Goal: Information Seeking & Learning: Learn about a topic

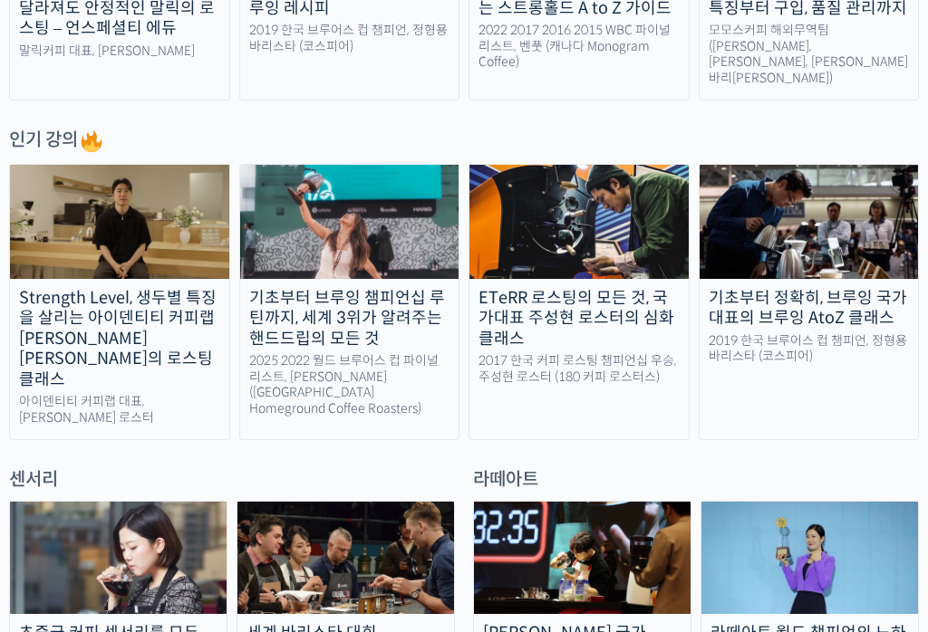
scroll to position [790, 0]
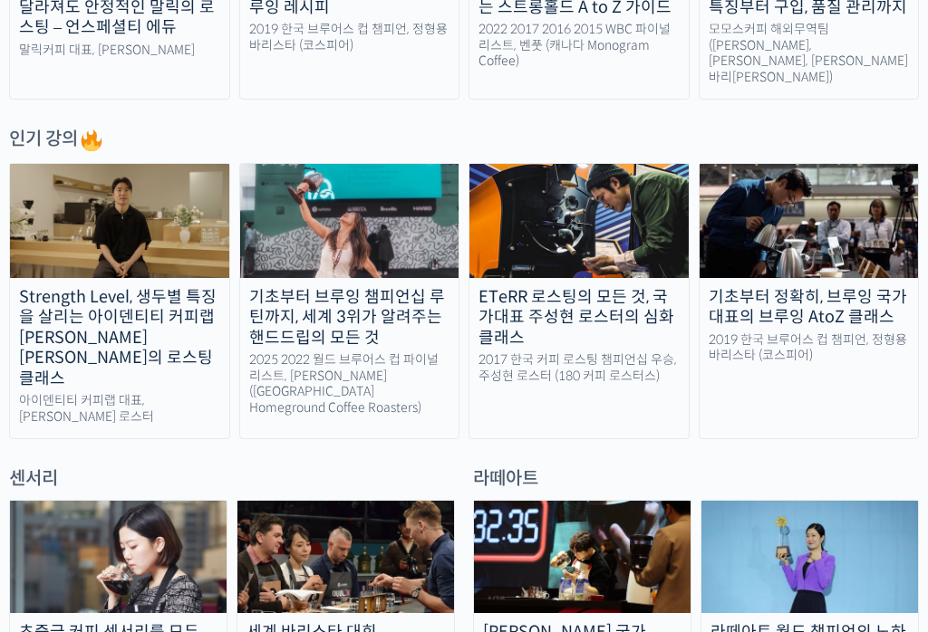
click at [107, 316] on div "Strength Level, 생두별 특징을 살리는 아이덴티티 커피랩 윤원균 대표의 로스팅 클래스" at bounding box center [119, 338] width 219 height 102
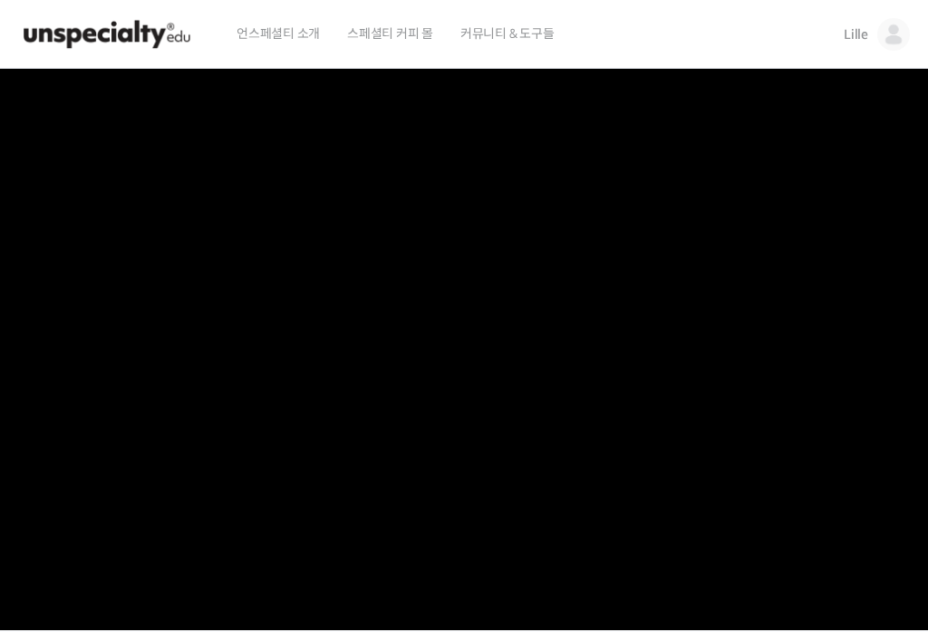
click at [864, 34] on span "Lille" at bounding box center [856, 34] width 24 height 16
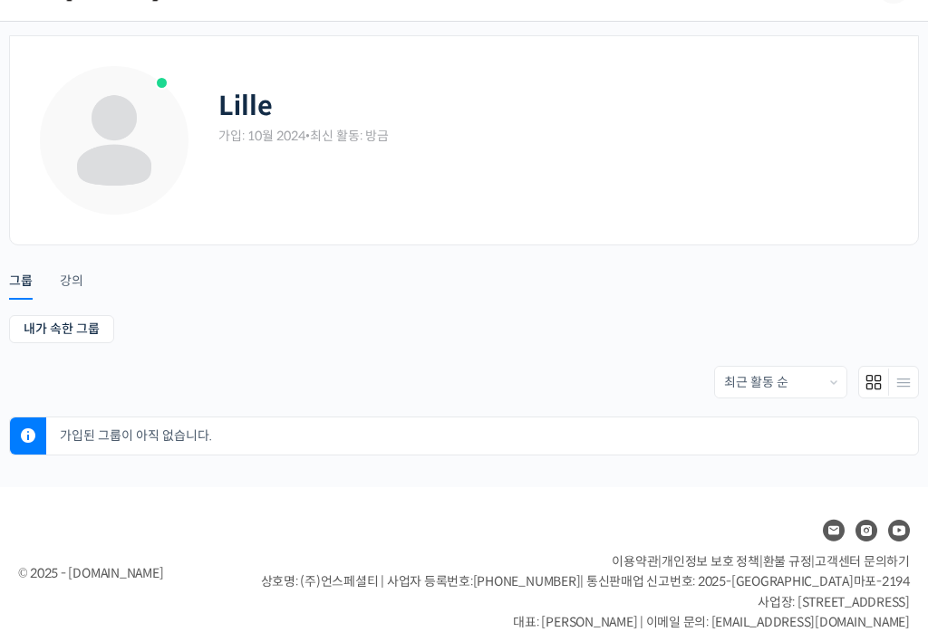
scroll to position [46, 0]
click at [64, 285] on div "강의" at bounding box center [72, 287] width 24 height 27
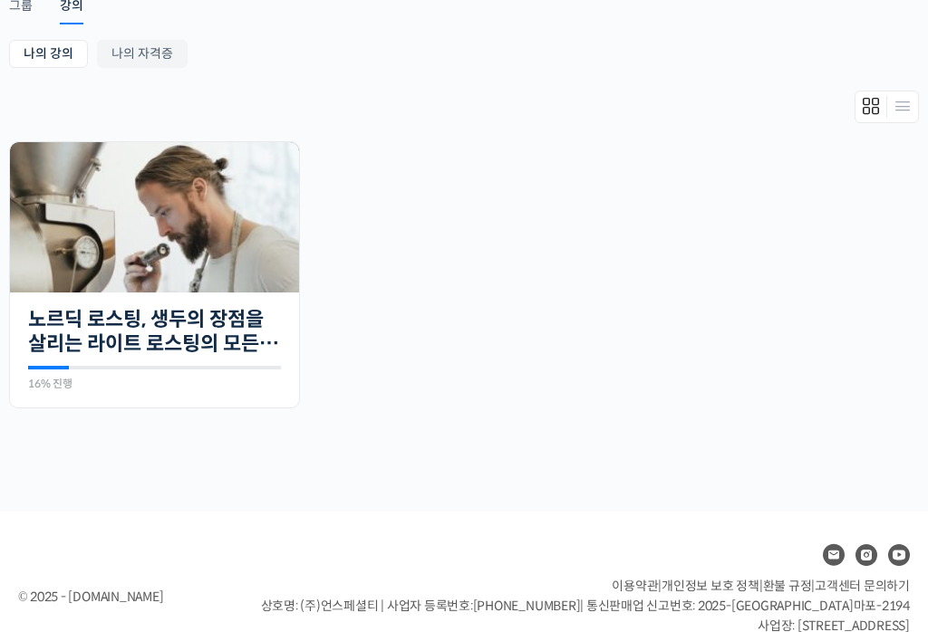
scroll to position [323, 0]
click at [85, 267] on img at bounding box center [154, 216] width 289 height 150
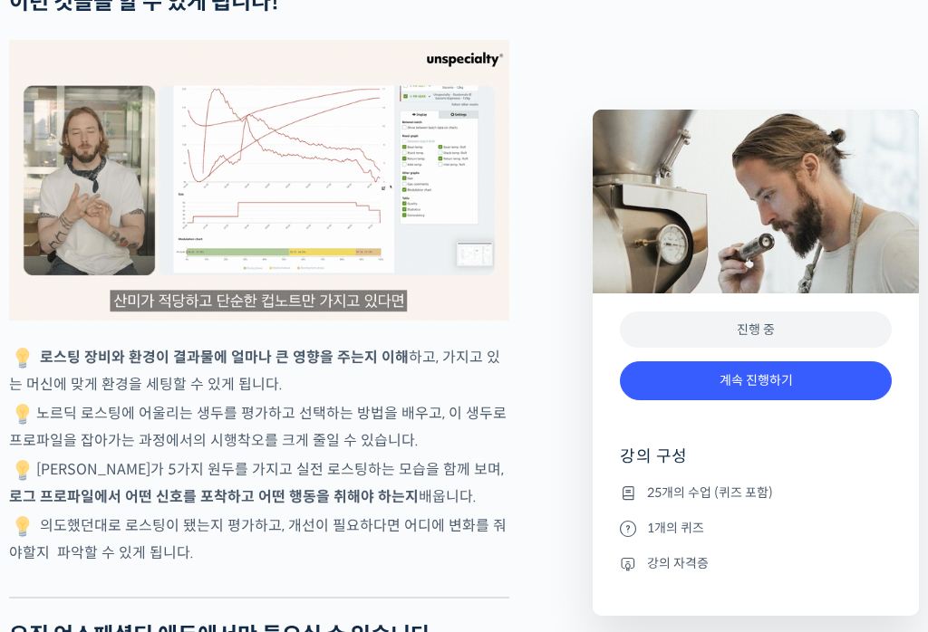
scroll to position [3768, 0]
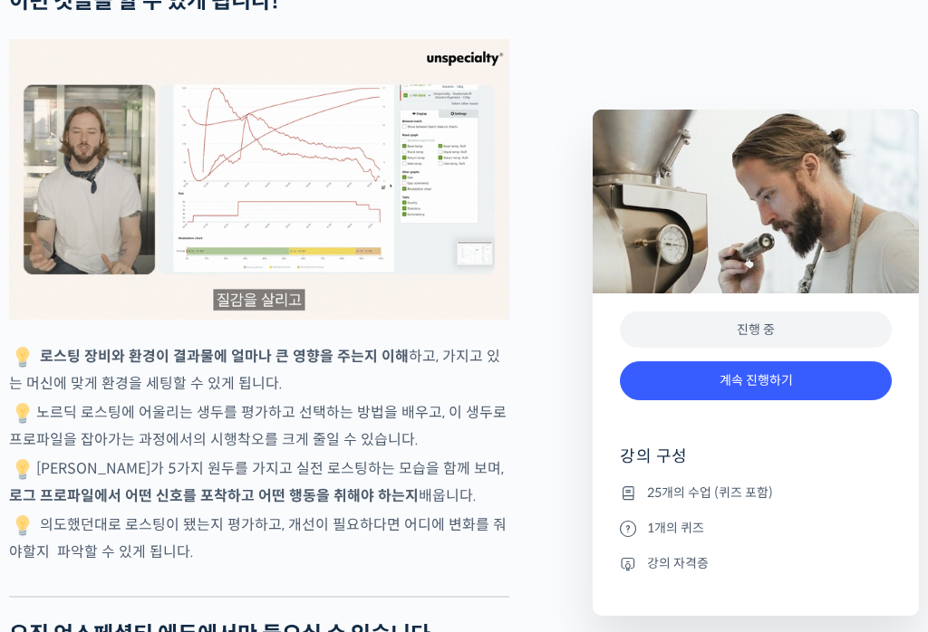
click at [652, 382] on link "계속 진행하기" at bounding box center [756, 381] width 272 height 39
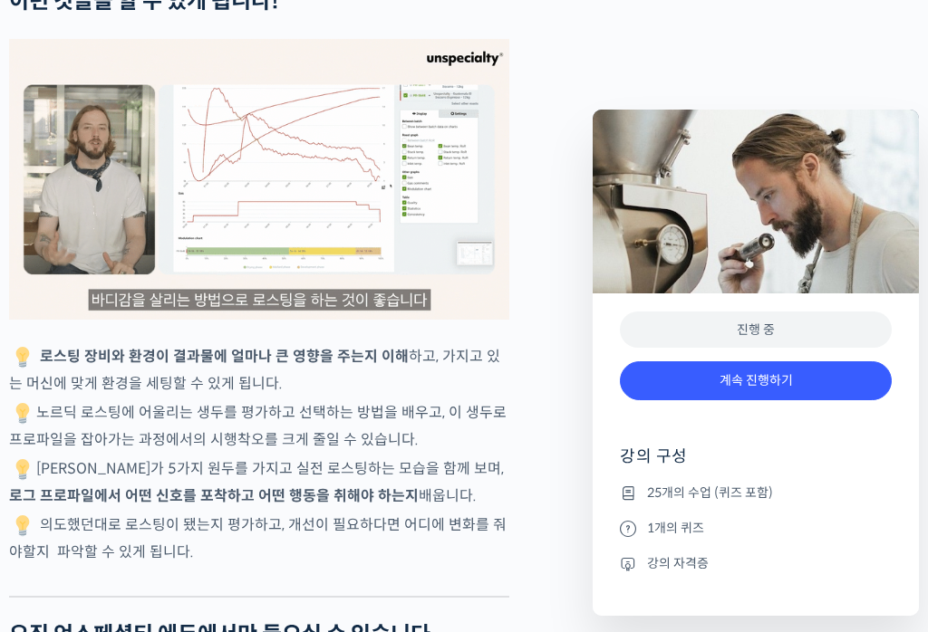
scroll to position [3795, 0]
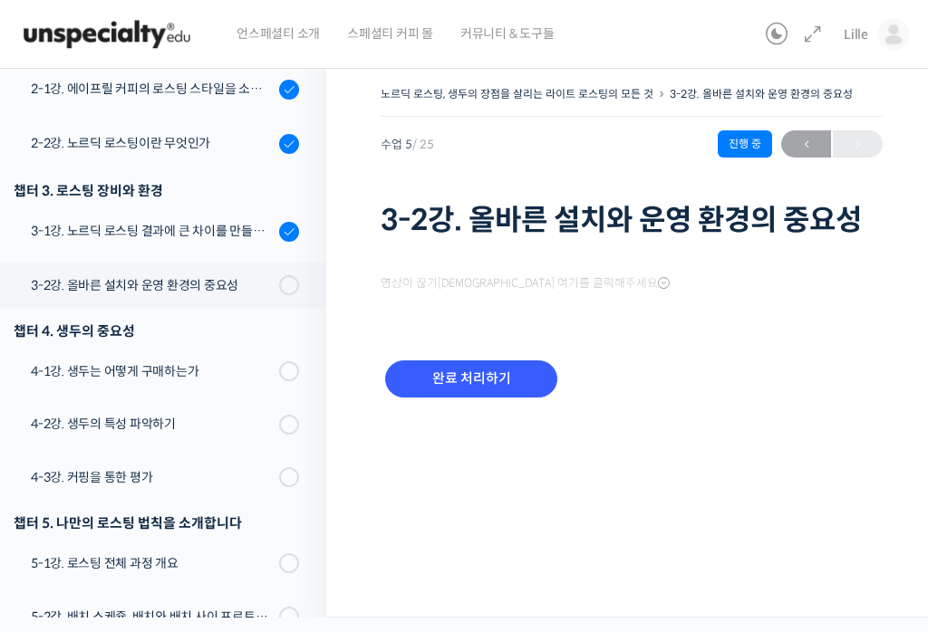
scroll to position [358, 0]
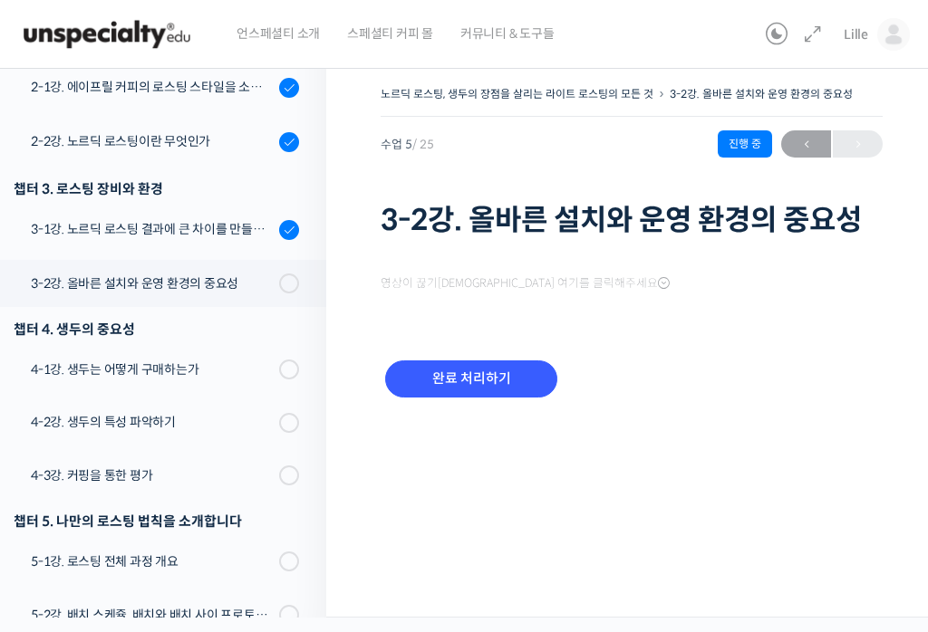
click at [68, 228] on div "3-1강. 노르딕 로스팅 결과에 큰 차이를 만들어내는 로스팅 머신의 종류와 환경" at bounding box center [152, 229] width 243 height 20
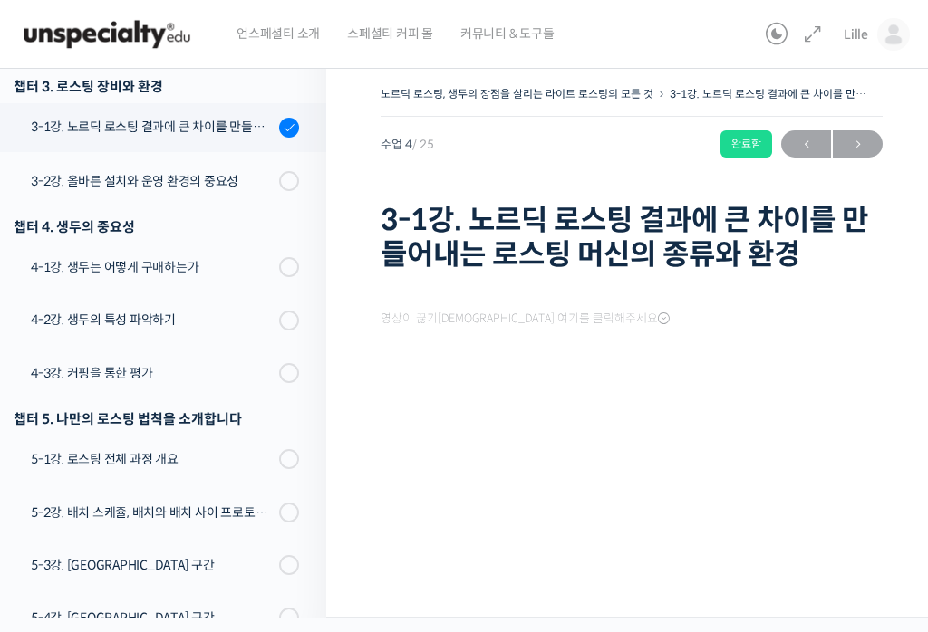
click at [445, 227] on h1 "3-1강. 노르딕 로스팅 결과에 큰 차이를 만들어내는 로스팅 머신의 종류와 환경" at bounding box center [632, 238] width 502 height 70
click at [603, 232] on h1 "3-1강. 노르딕 로스팅 결과에 큰 차이를 만들어내는 로스팅 머신의 종류와 환경" at bounding box center [632, 238] width 502 height 70
click at [733, 150] on div "완료함" at bounding box center [746, 143] width 52 height 27
click at [562, 247] on h1 "3-1강. 노르딕 로스팅 결과에 큰 차이를 만들어내는 로스팅 머신의 종류와 환경" at bounding box center [632, 238] width 502 height 70
click at [287, 188] on span at bounding box center [284, 181] width 10 height 20
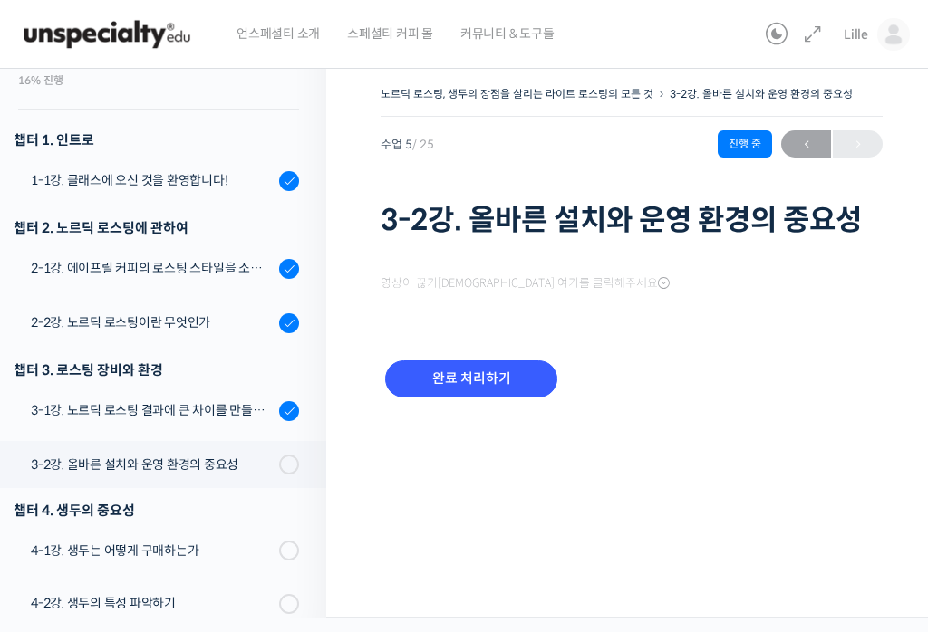
scroll to position [176, 0]
click at [113, 414] on div "3-1강. 노르딕 로스팅 결과에 큰 차이를 만들어내는 로스팅 머신의 종류와 환경" at bounding box center [152, 411] width 243 height 20
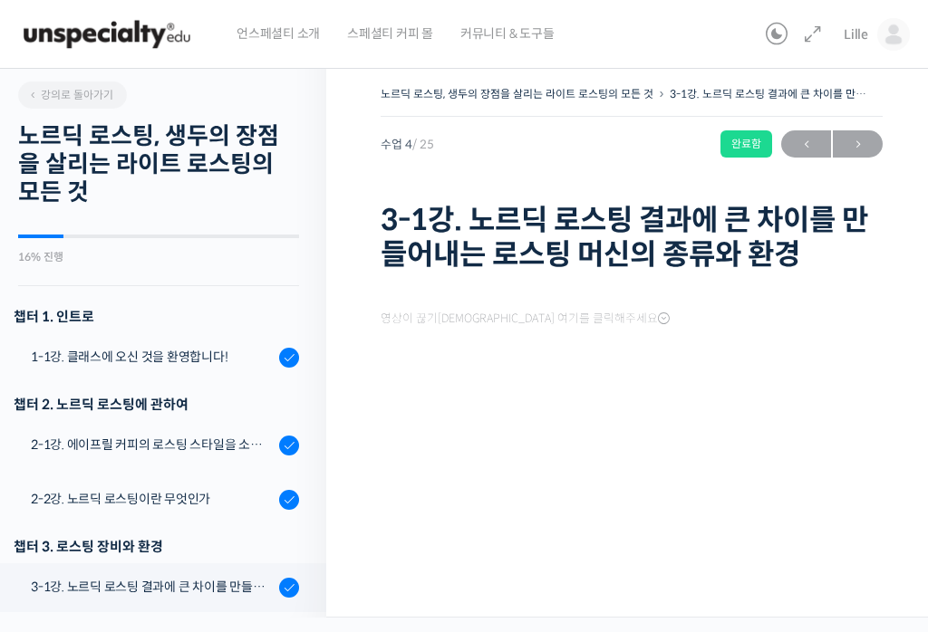
scroll to position [460, 0]
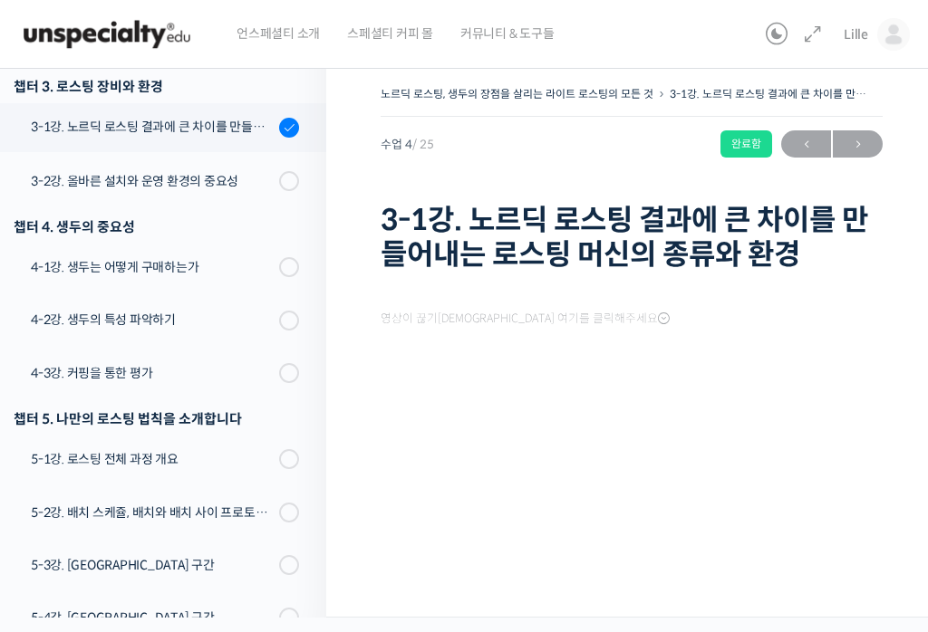
click at [685, 246] on h1 "3-1강. 노르딕 로스팅 결과에 큰 차이를 만들어내는 로스팅 머신의 종류와 환경" at bounding box center [632, 238] width 502 height 70
click at [569, 319] on span "영상이 끊기[DEMOGRAPHIC_DATA] 여기를 클릭해주세요" at bounding box center [525, 319] width 289 height 14
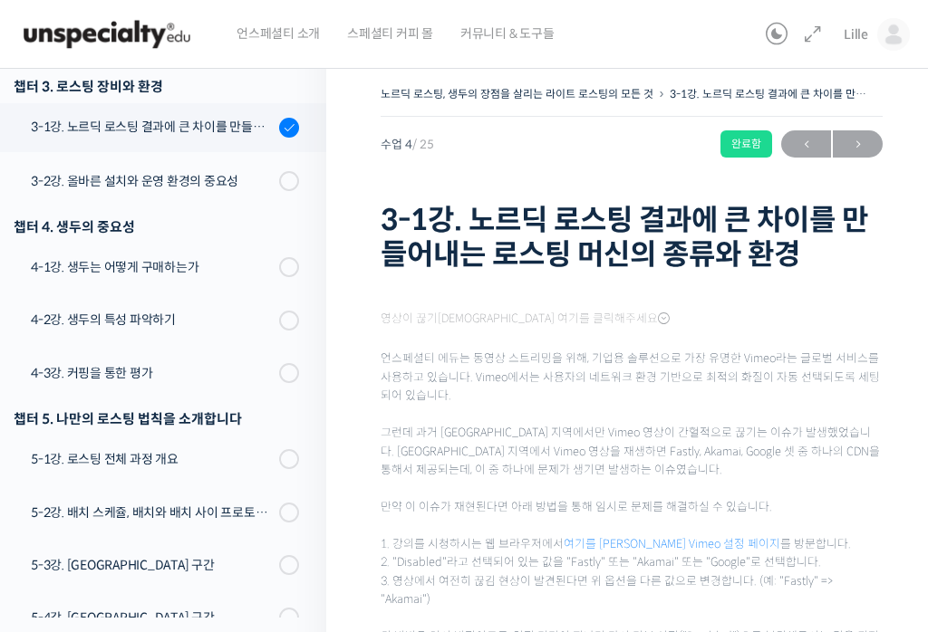
scroll to position [0, 0]
click at [410, 146] on span "수업 4 / 25" at bounding box center [407, 145] width 53 height 12
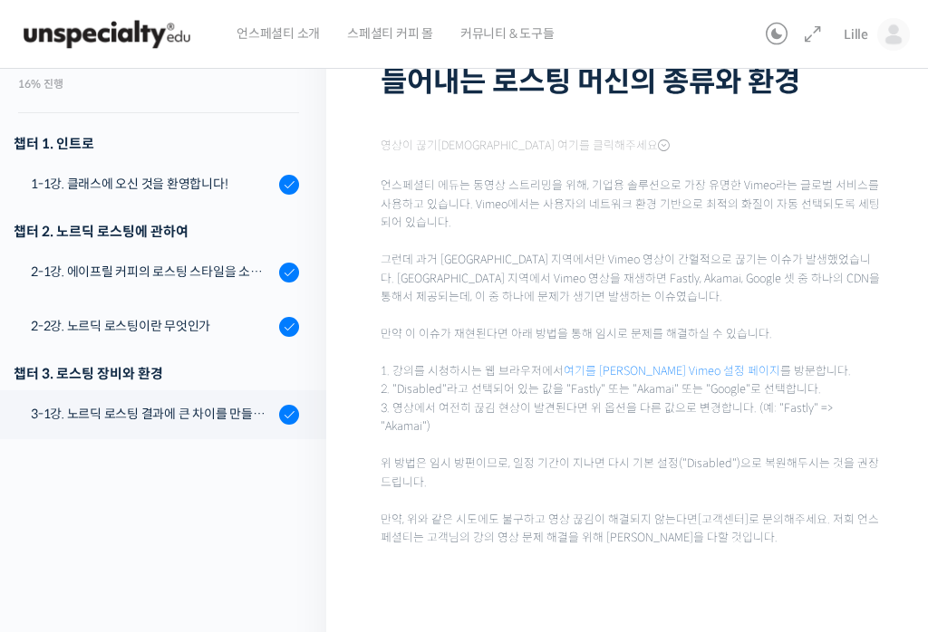
click at [75, 414] on div "3-1강. 노르딕 로스팅 결과에 큰 차이를 만들어내는 로스팅 머신의 종류와 환경" at bounding box center [152, 414] width 243 height 20
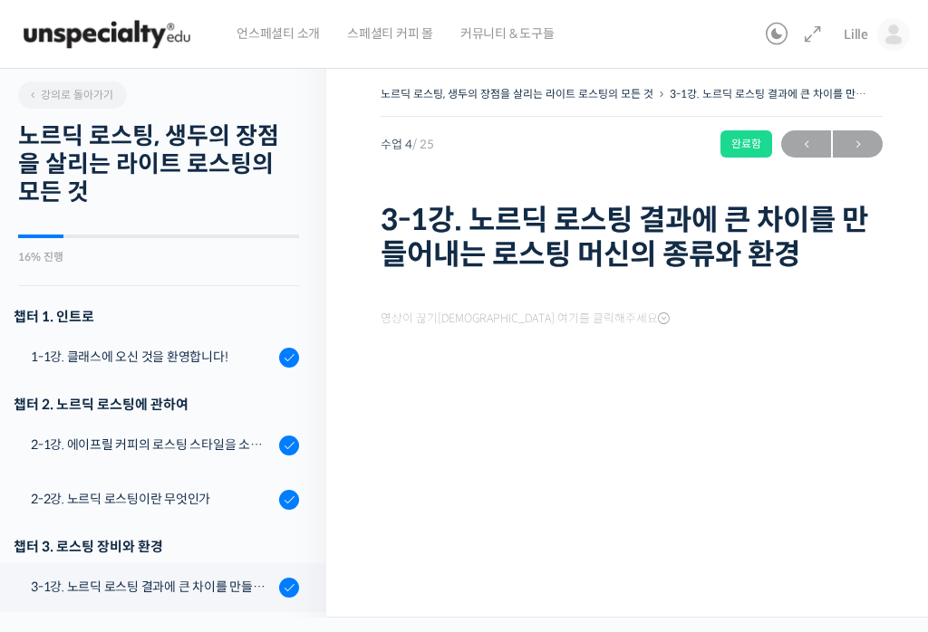
scroll to position [460, 0]
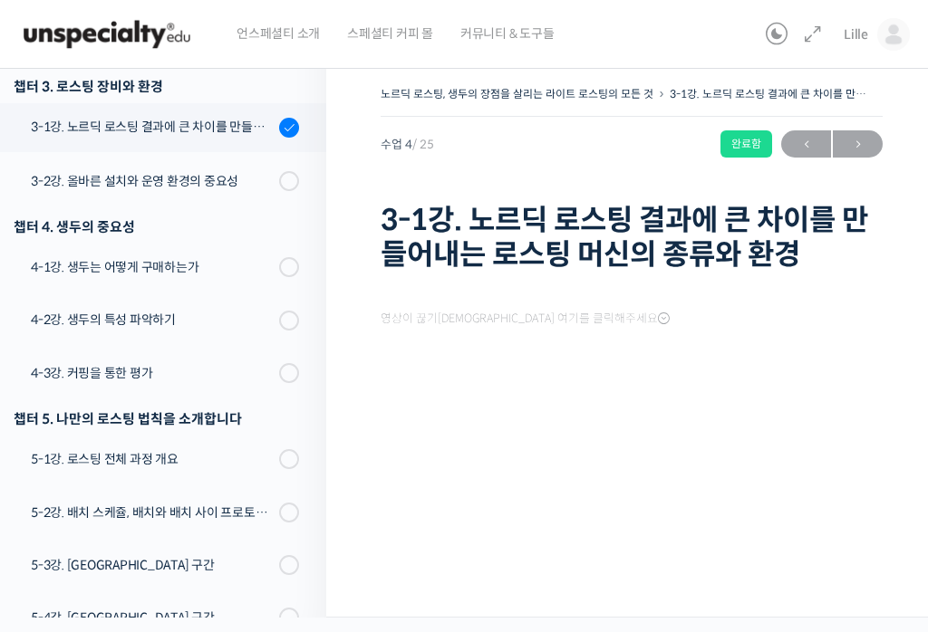
click at [717, 248] on h1 "3-1강. 노르딕 로스팅 결과에 큰 차이를 만들어내는 로스팅 머신의 종류와 환경" at bounding box center [632, 238] width 502 height 70
click at [681, 159] on div "노르딕 로스팅, 생두의 장점을 살리는 라이트 로스팅의 모든 것 3-1강. 노르딕 로스팅 결과에 큰 차이를 만들어내는 로스팅 머신의 종류와 환경…" at bounding box center [632, 180] width 502 height 197
click at [730, 149] on div "완료함" at bounding box center [746, 143] width 52 height 27
click at [757, 142] on div "완료함" at bounding box center [746, 143] width 52 height 27
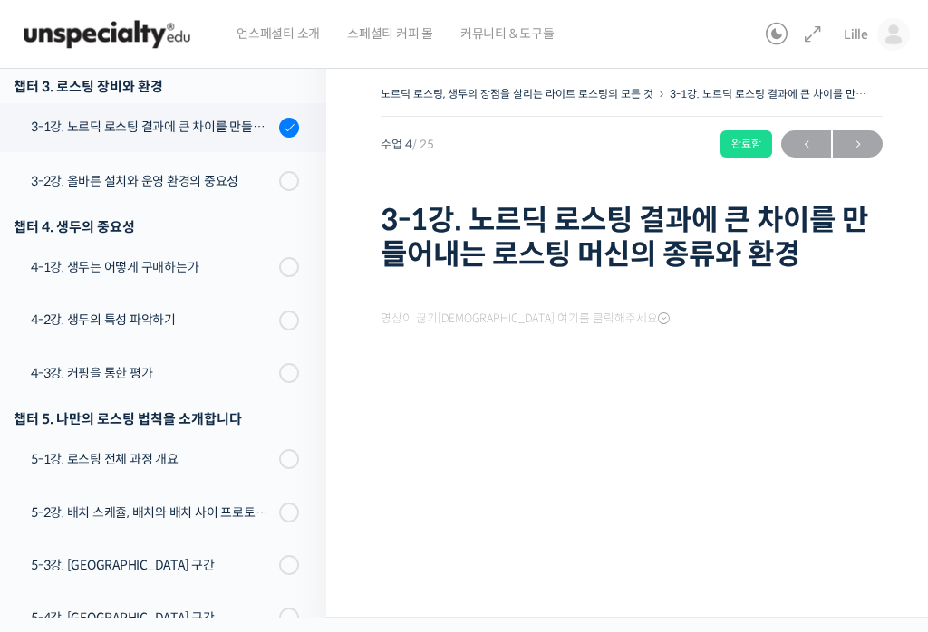
click at [870, 137] on span "→" at bounding box center [858, 144] width 50 height 24
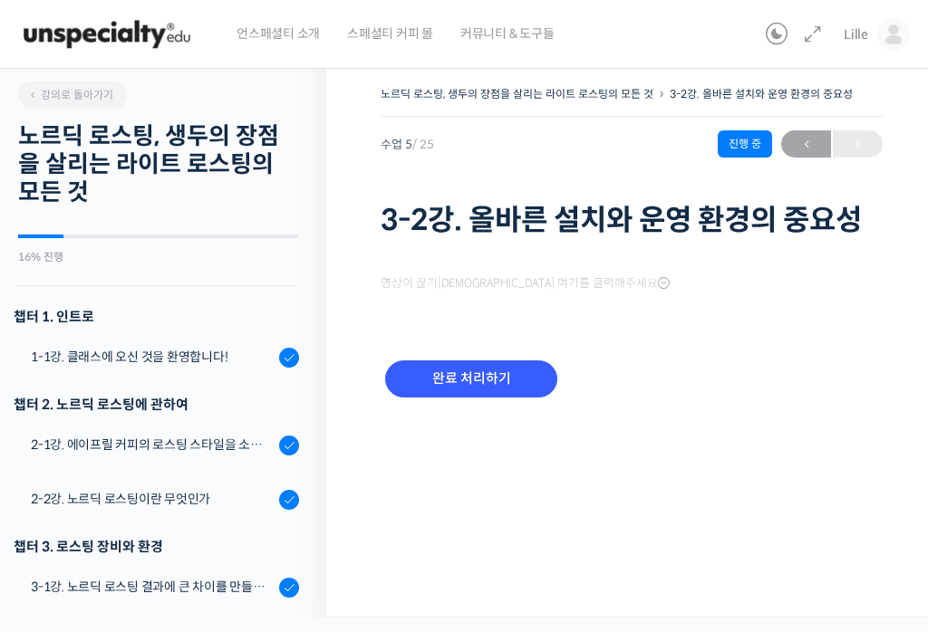
scroll to position [548, 0]
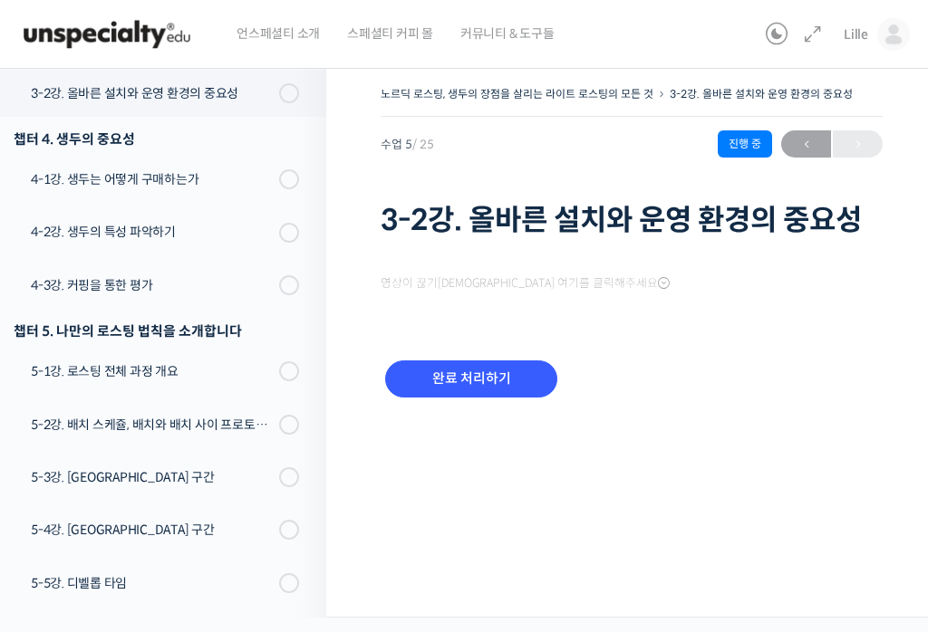
click at [734, 147] on div "진행 중" at bounding box center [745, 143] width 54 height 27
click at [457, 246] on div "영상이 끊기신다면 여기를 클릭해주세요 완료 처리하기" at bounding box center [632, 344] width 502 height 203
click at [565, 294] on div "영상이 끊기[DEMOGRAPHIC_DATA] 여기를 클릭해주세요" at bounding box center [632, 283] width 502 height 26
click at [670, 237] on h1 "3-2강. 올바른 설치와 운영 환경의 중요성" at bounding box center [632, 220] width 502 height 34
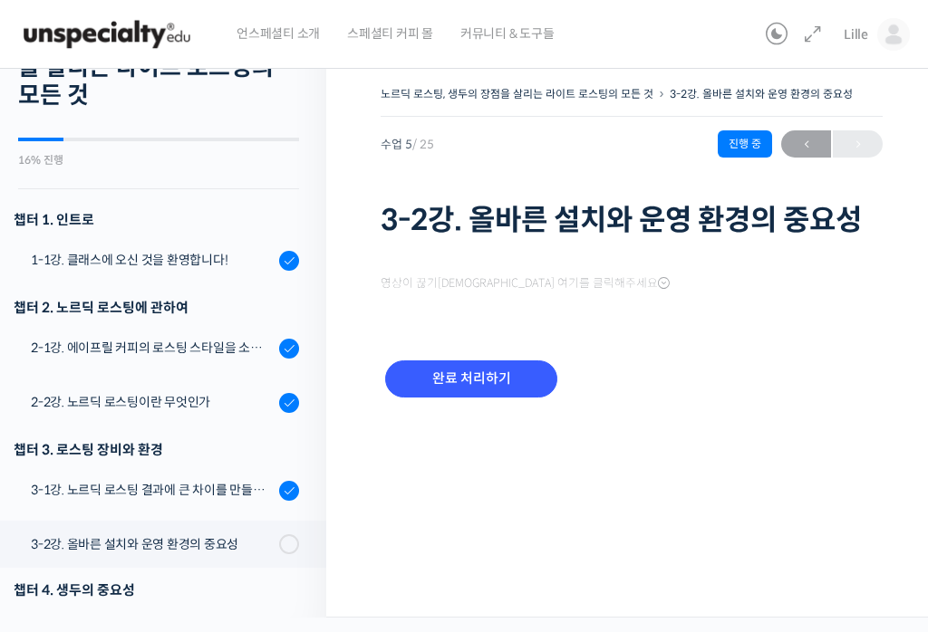
scroll to position [0, 0]
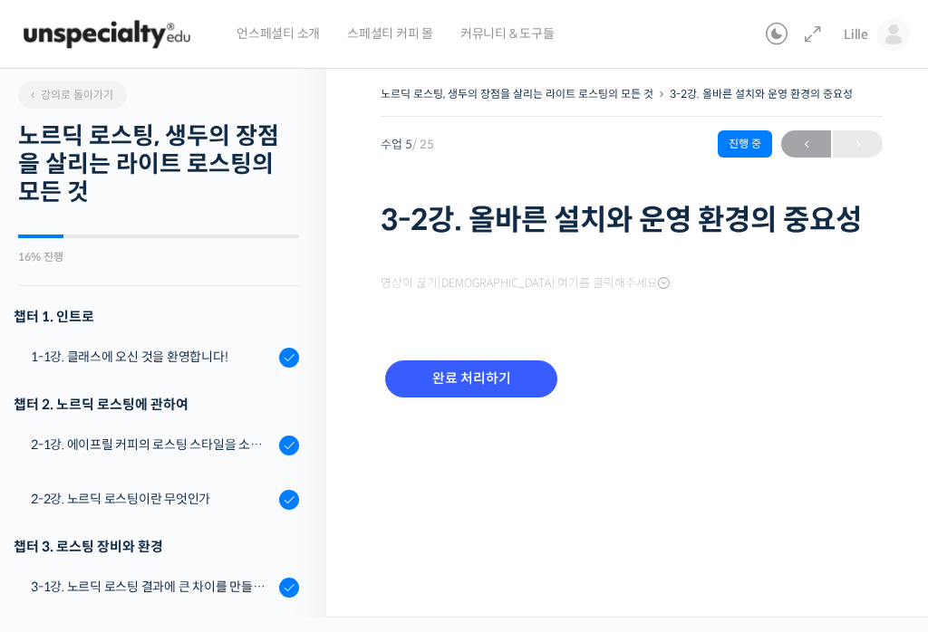
click at [50, 87] on link "강의로 돌아가기" at bounding box center [72, 95] width 109 height 27
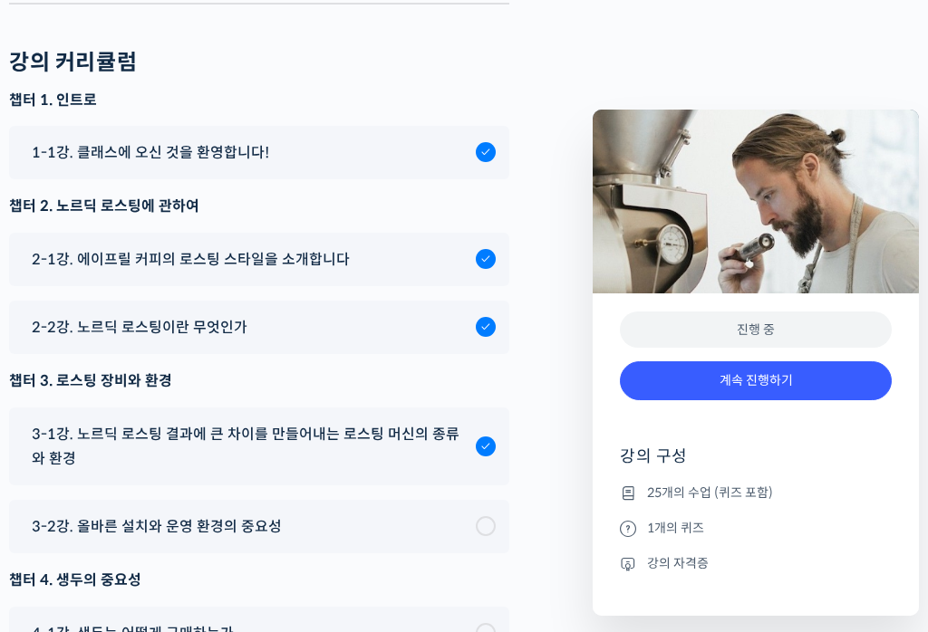
scroll to position [9251, 0]
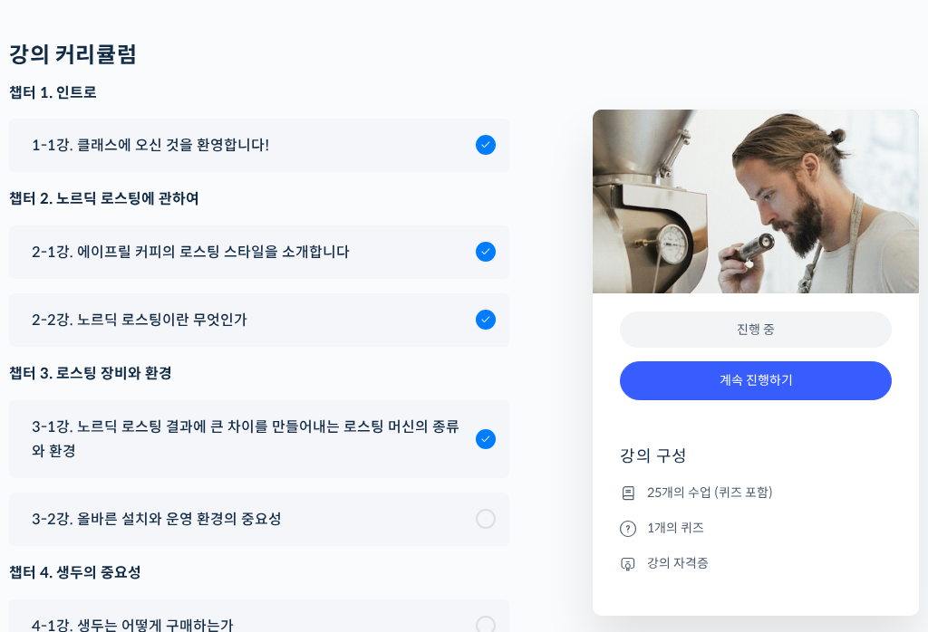
click at [437, 415] on span "3-1강. 노르딕 로스팅 결과에 큰 차이를 만들어내는 로스팅 머신의 종류와 환경" at bounding box center [249, 439] width 435 height 49
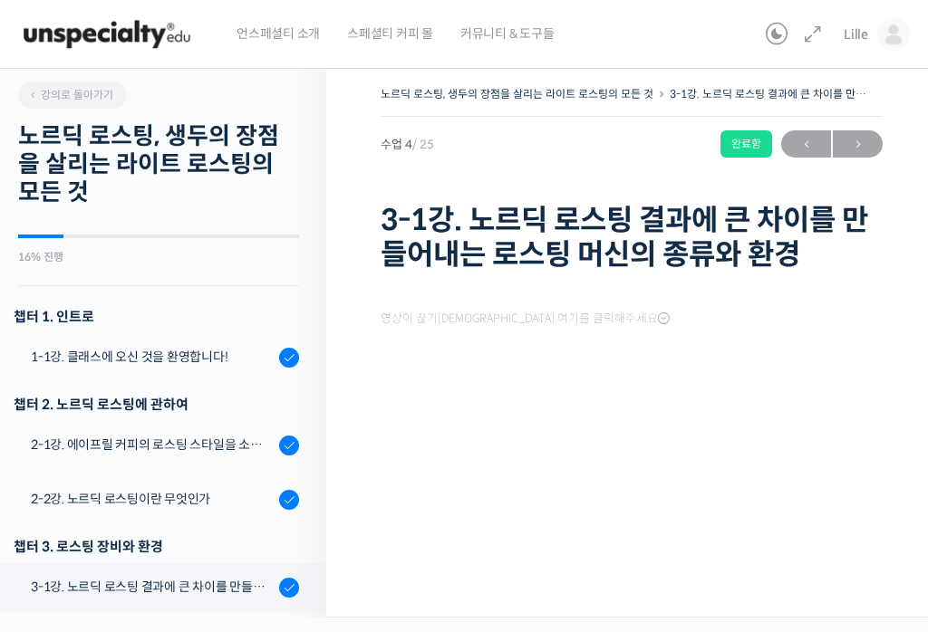
scroll to position [460, 0]
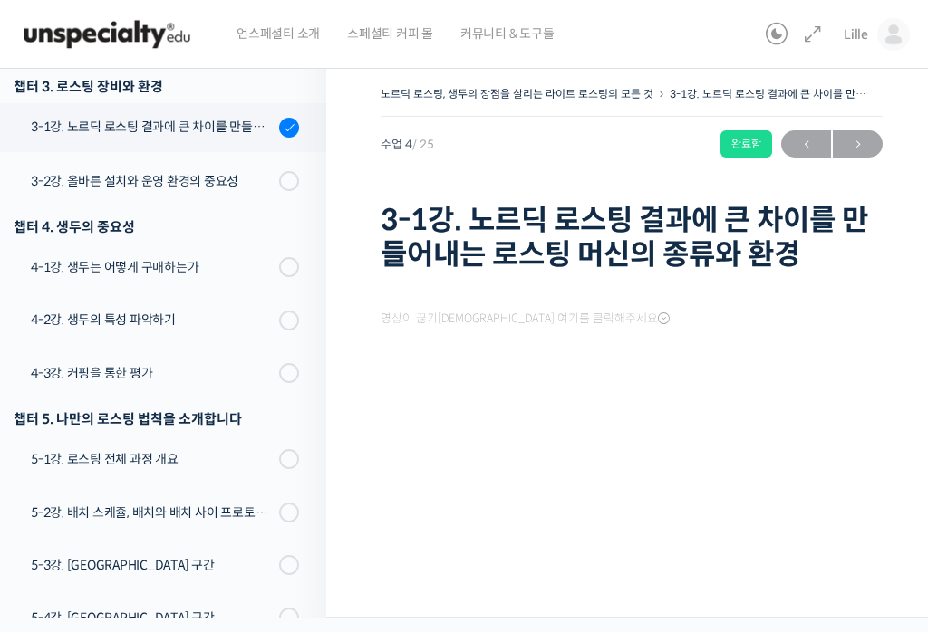
click at [784, 100] on link "3-1강. 노르딕 로스팅 결과에 큰 차이를 만들어내는 로스팅 머신의 종류와 환경" at bounding box center [843, 94] width 346 height 14
click at [867, 136] on span "→" at bounding box center [858, 144] width 50 height 24
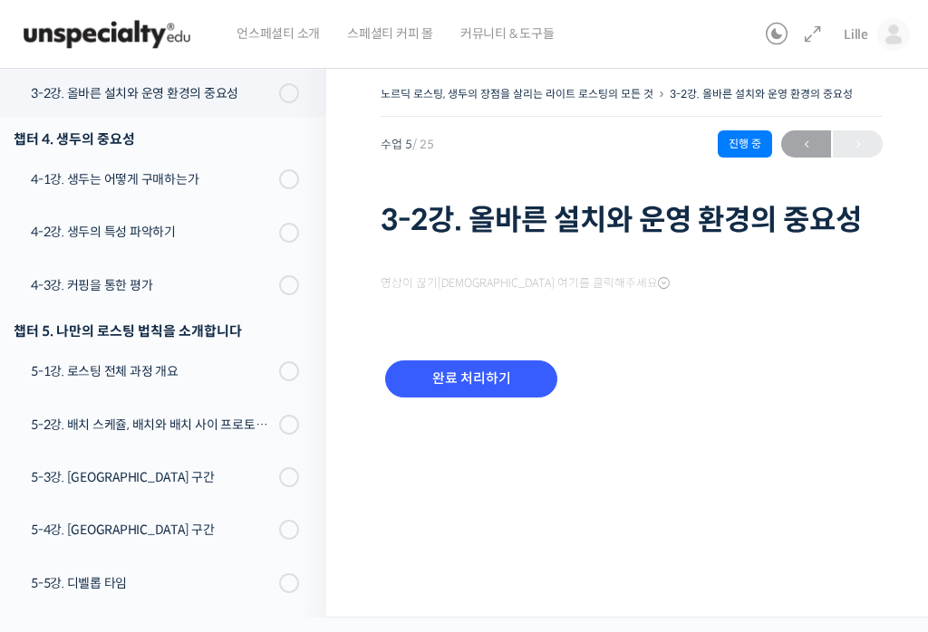
scroll to position [548, 0]
click at [827, 223] on h1 "3-2강. 올바른 설치와 운영 환경의 중요성" at bounding box center [632, 220] width 502 height 34
click at [684, 214] on h1 "3-2강. 올바른 설치와 운영 환경의 중요성" at bounding box center [632, 220] width 502 height 34
click at [430, 394] on input "완료 처리하기" at bounding box center [471, 379] width 172 height 37
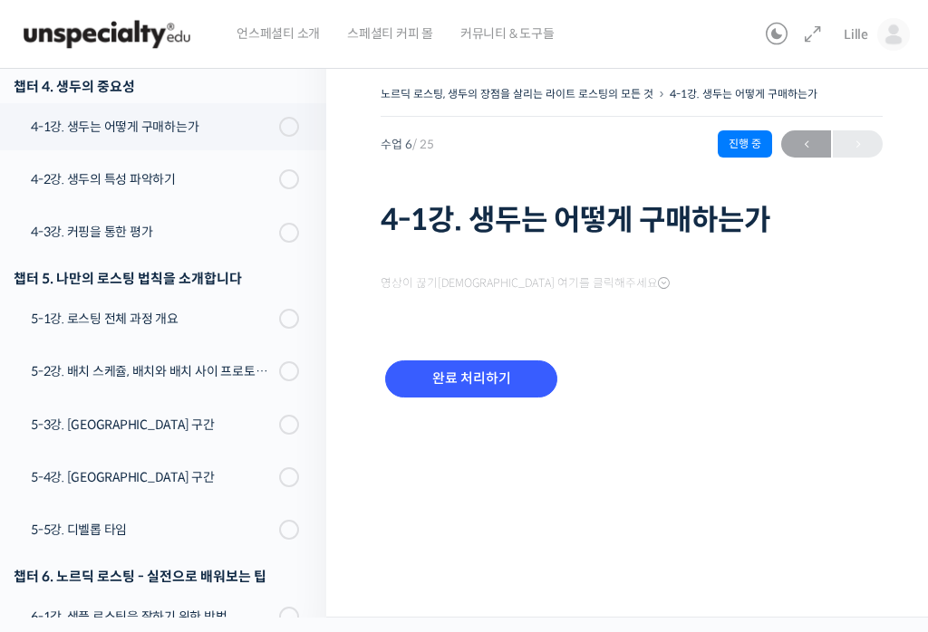
click at [807, 150] on span "←" at bounding box center [806, 144] width 50 height 24
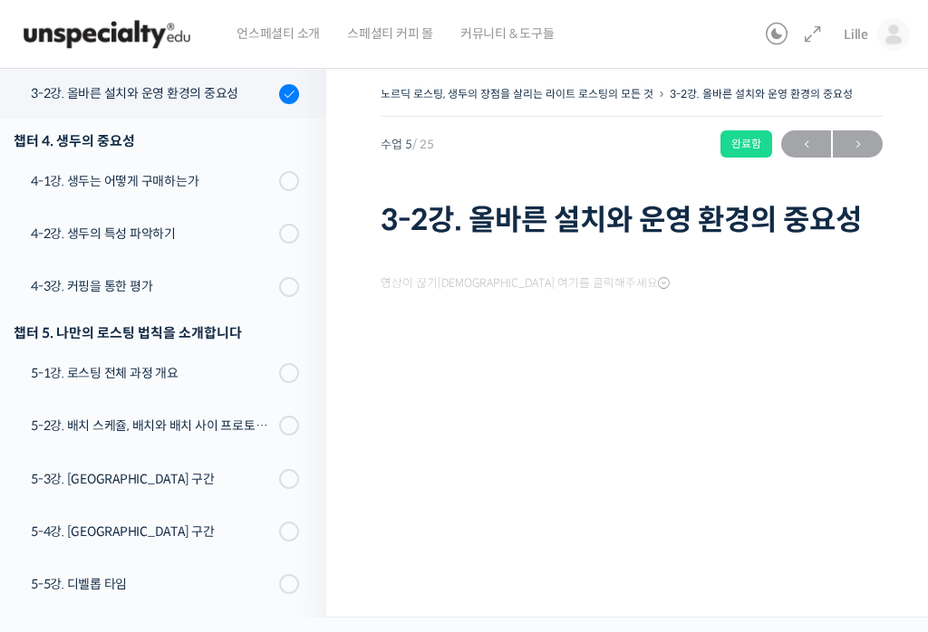
click at [770, 139] on div "완료함" at bounding box center [746, 143] width 52 height 27
click at [748, 145] on div "완료함" at bounding box center [746, 143] width 52 height 27
click at [736, 293] on div "영상이 끊기신다면 여기를 클릭해주세요" at bounding box center [632, 283] width 502 height 26
click at [863, 30] on span "Lille" at bounding box center [856, 34] width 24 height 16
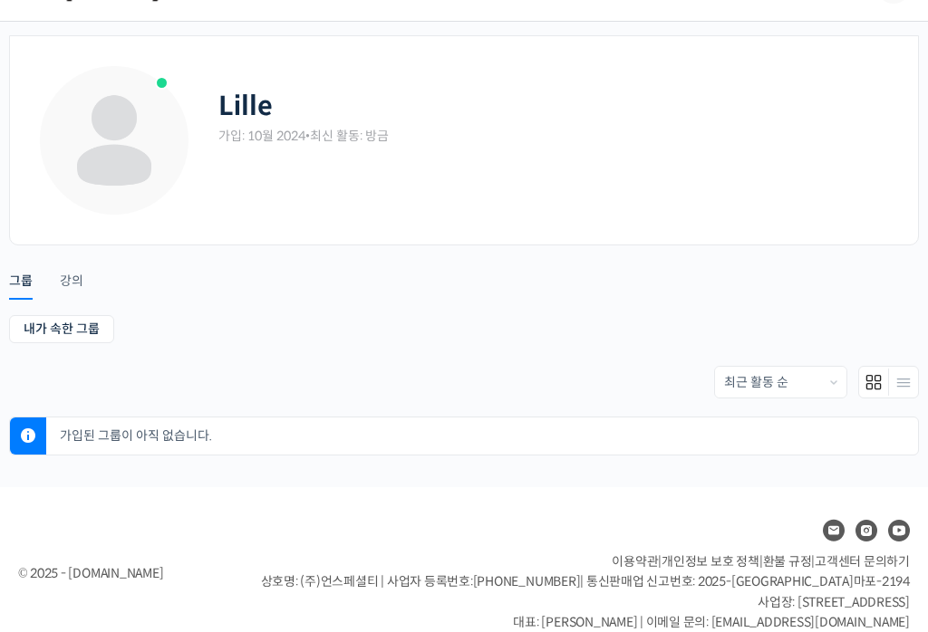
scroll to position [46, 0]
click at [68, 287] on div "강의" at bounding box center [72, 287] width 24 height 27
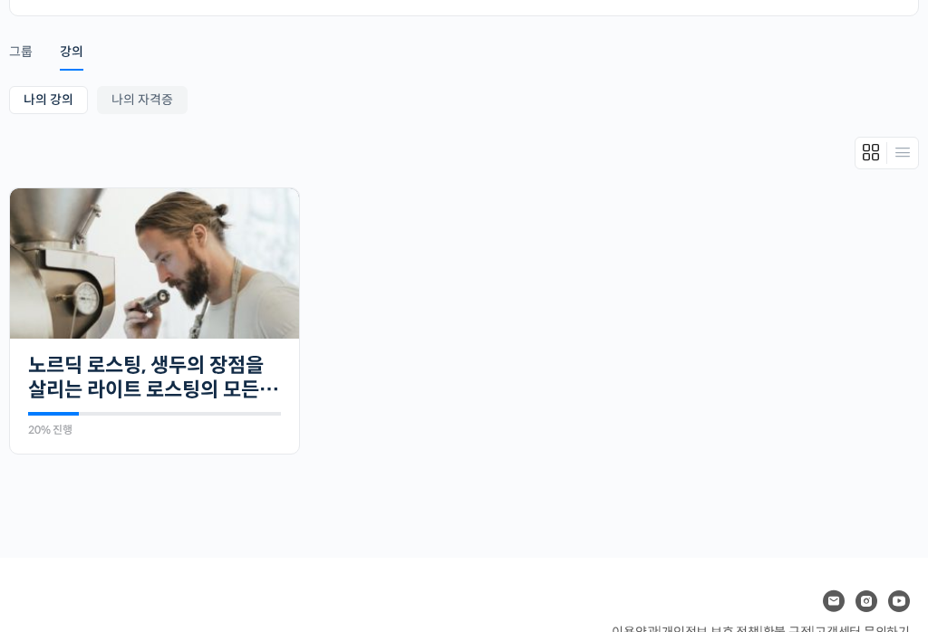
scroll to position [251, 0]
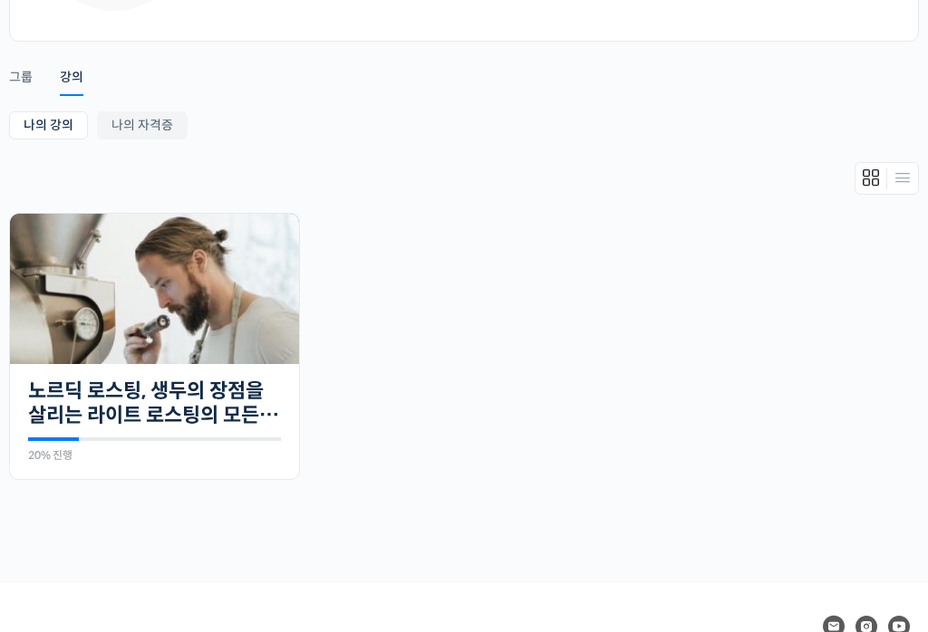
click at [118, 360] on img at bounding box center [154, 289] width 289 height 150
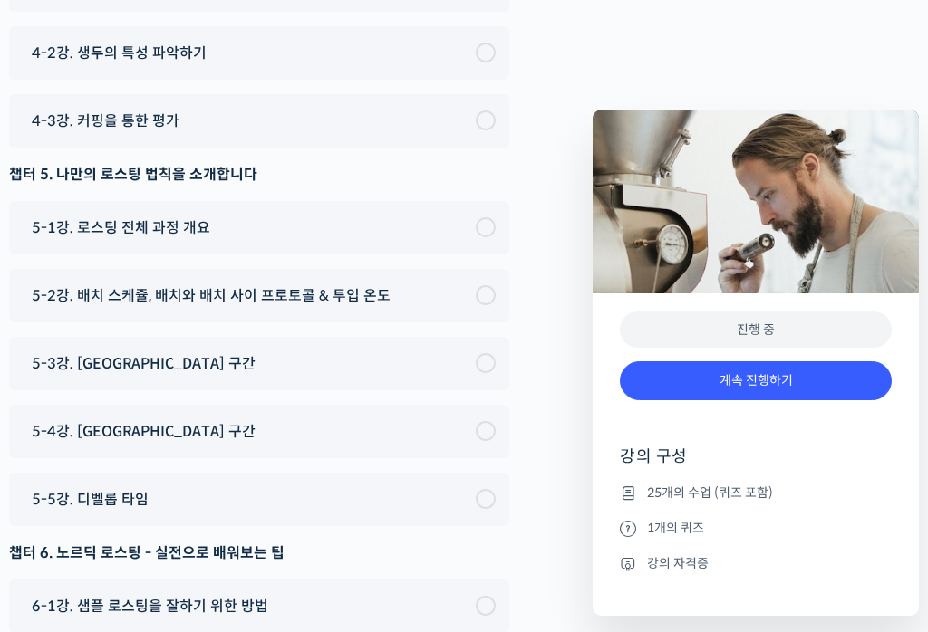
scroll to position [9891, 0]
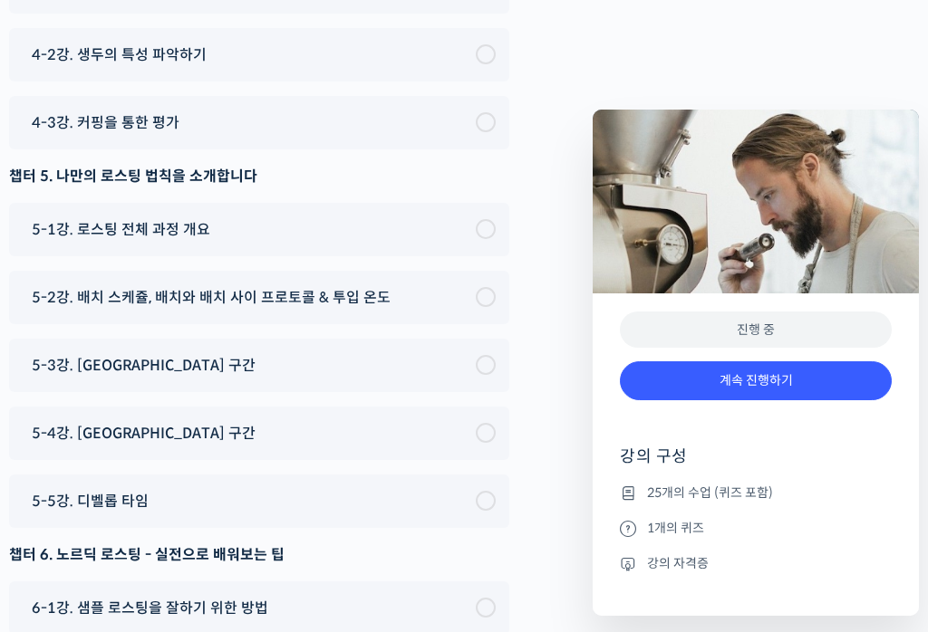
click at [762, 332] on div "진행 중" at bounding box center [756, 330] width 272 height 37
click at [800, 325] on div "진행 중" at bounding box center [756, 330] width 272 height 37
click at [851, 214] on img at bounding box center [756, 202] width 326 height 184
click at [772, 385] on link "계속 진행하기" at bounding box center [756, 381] width 272 height 39
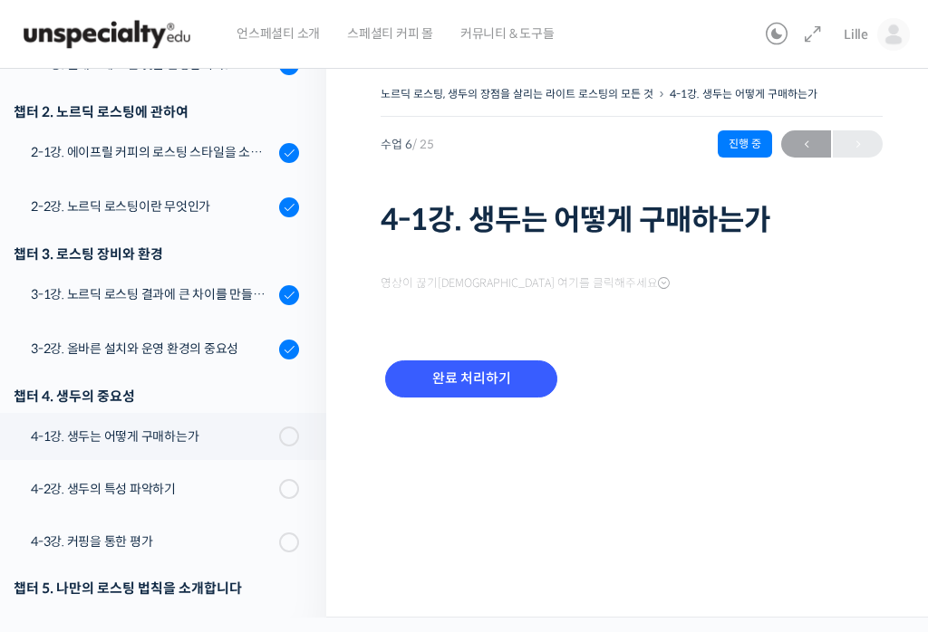
scroll to position [112, 0]
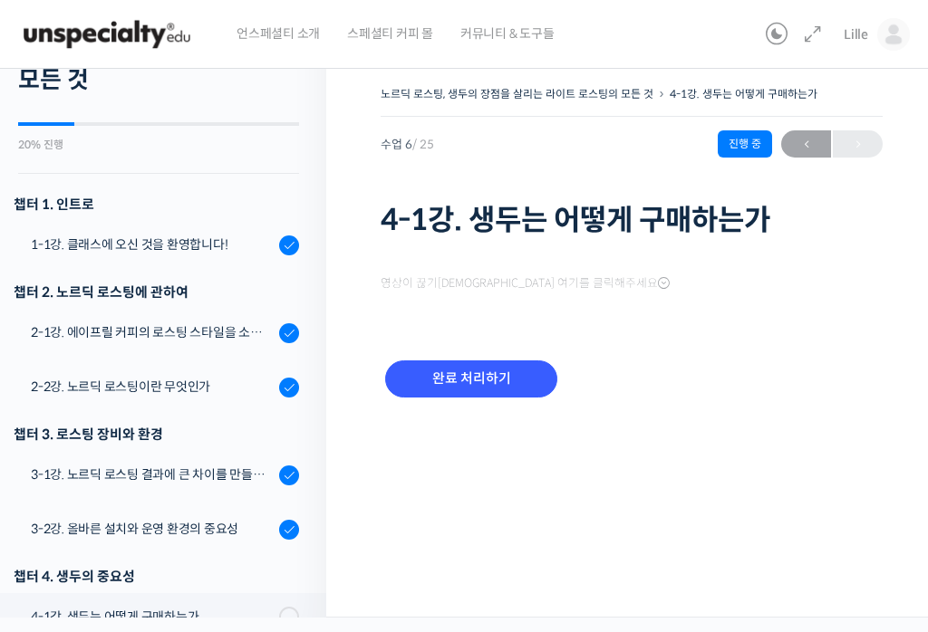
click at [82, 243] on div "1-1강. 클래스에 오신 것을 환영합니다!" at bounding box center [152, 245] width 243 height 20
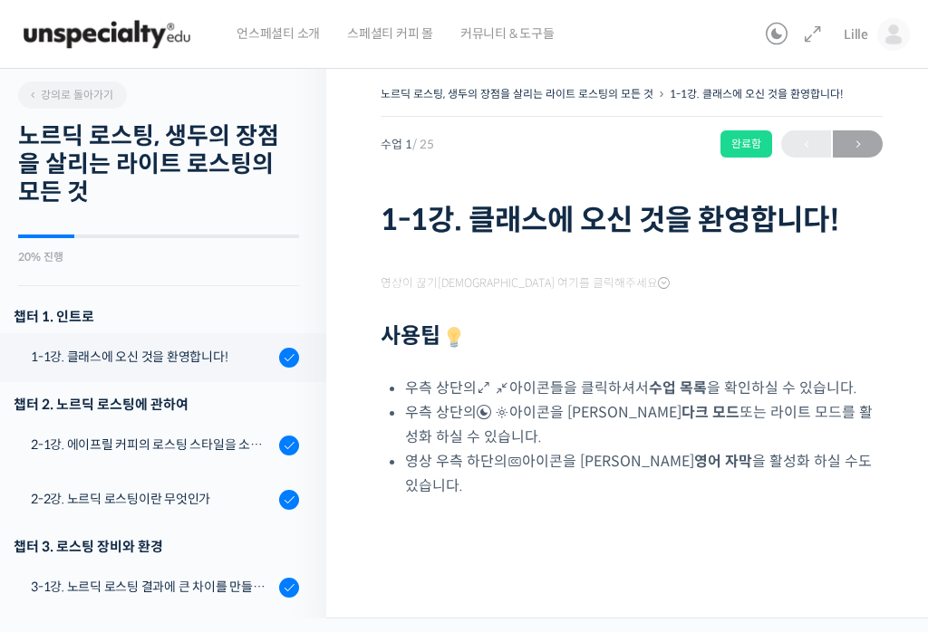
scroll to position [230, 0]
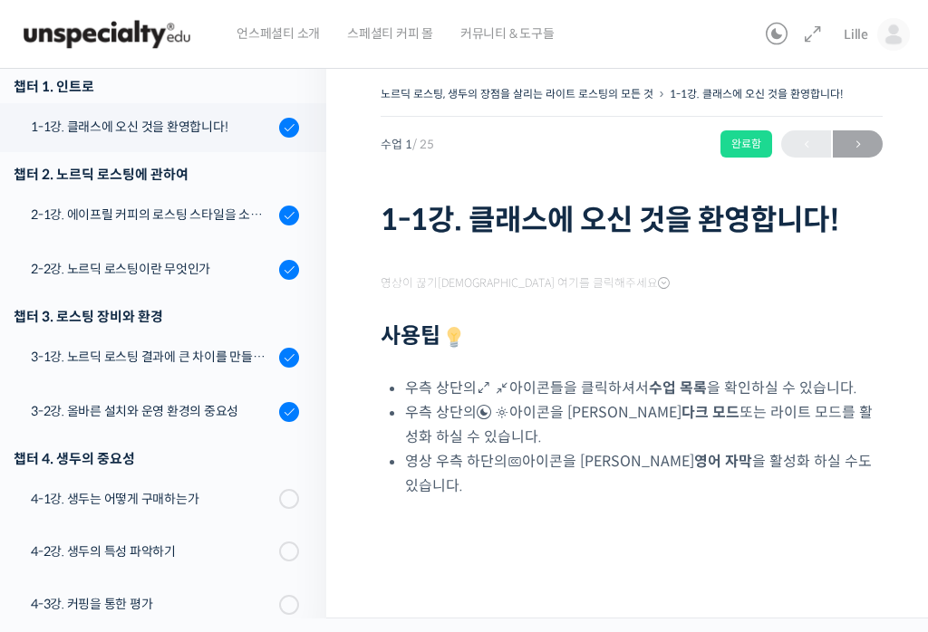
click at [815, 32] on icon at bounding box center [813, 35] width 22 height 22
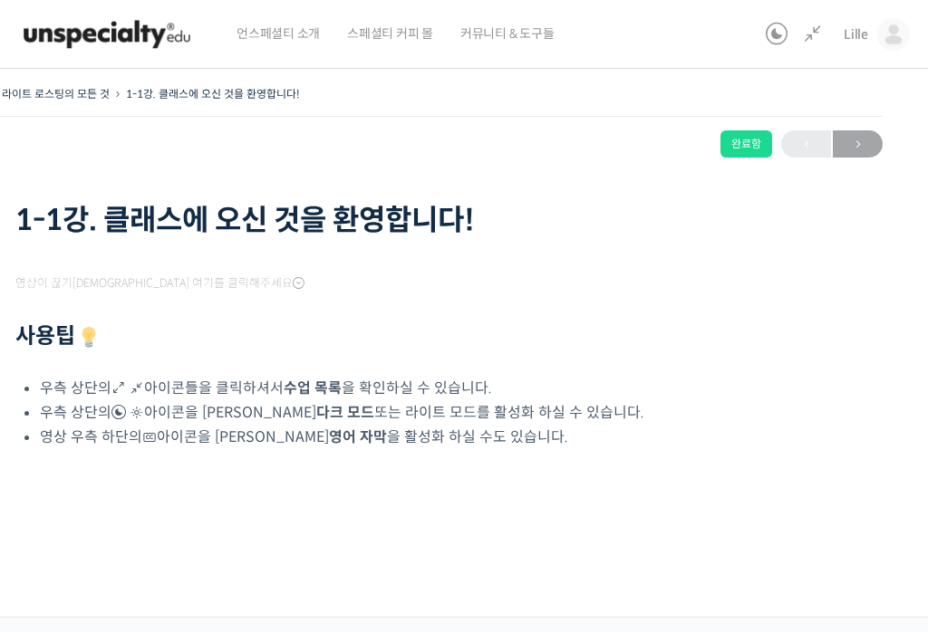
click at [784, 34] on icon at bounding box center [777, 35] width 22 height 22
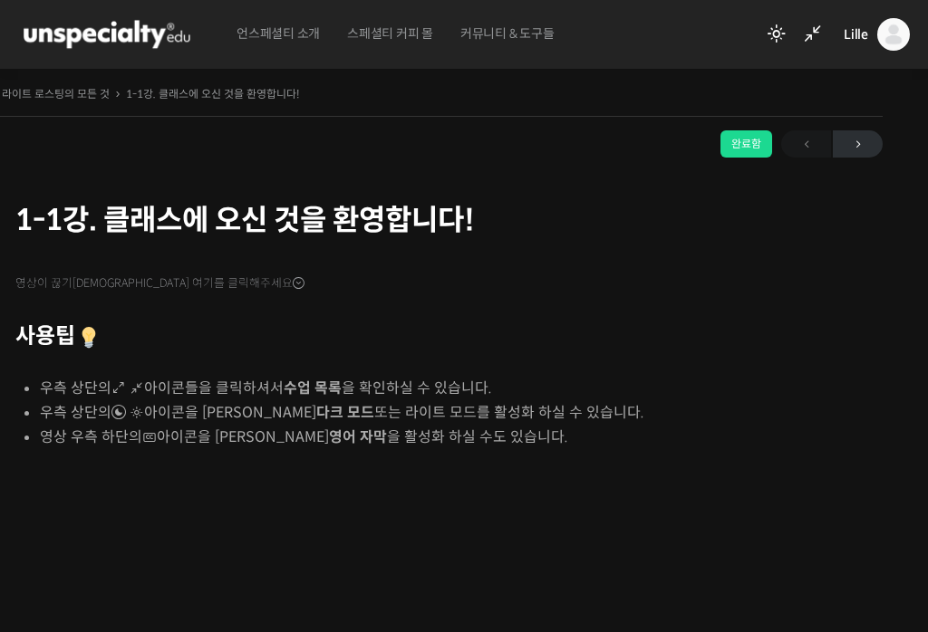
click at [816, 40] on icon at bounding box center [813, 35] width 22 height 22
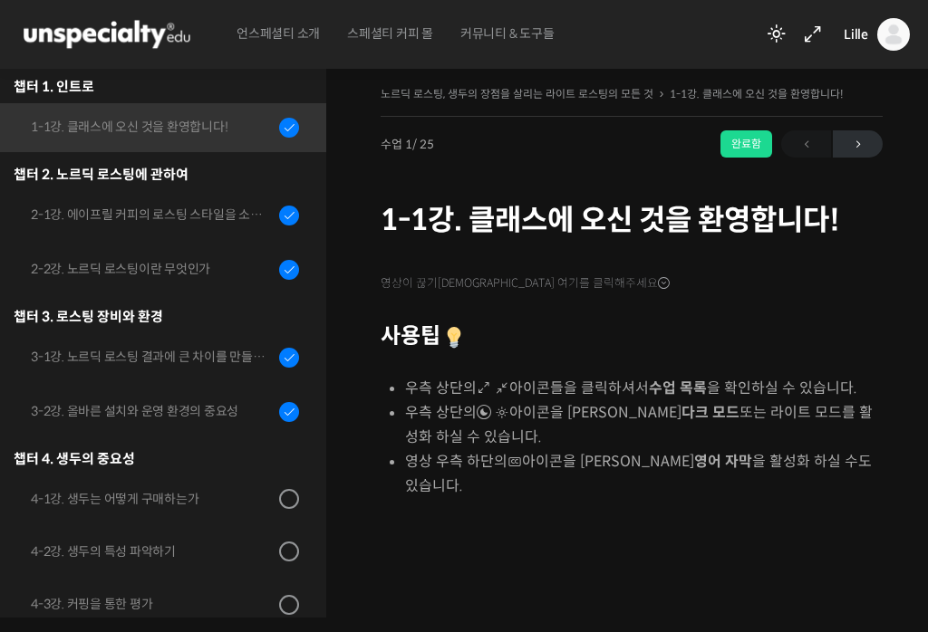
click at [787, 32] on icon at bounding box center [777, 35] width 22 height 22
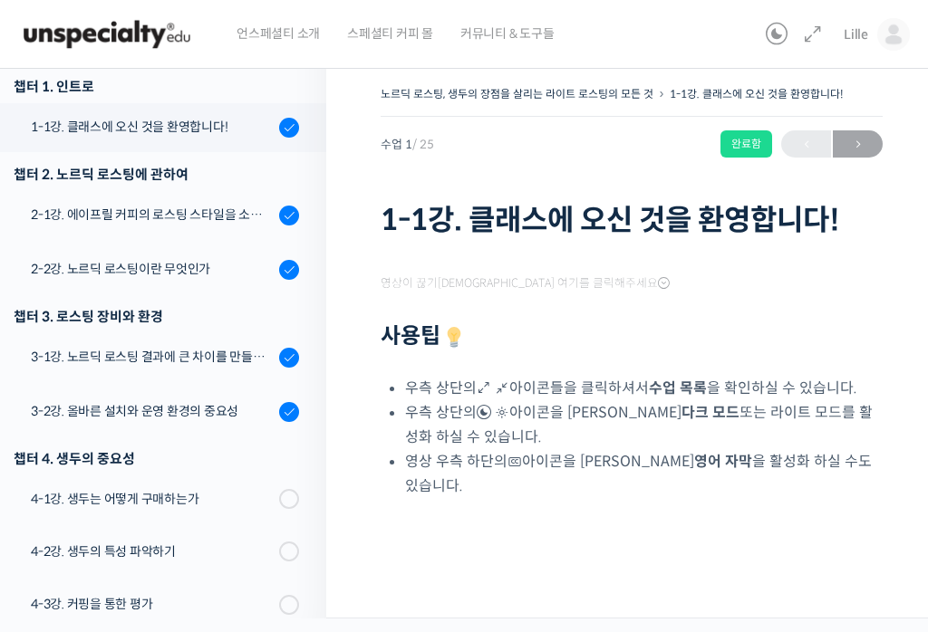
click at [783, 34] on icon at bounding box center [777, 35] width 22 height 22
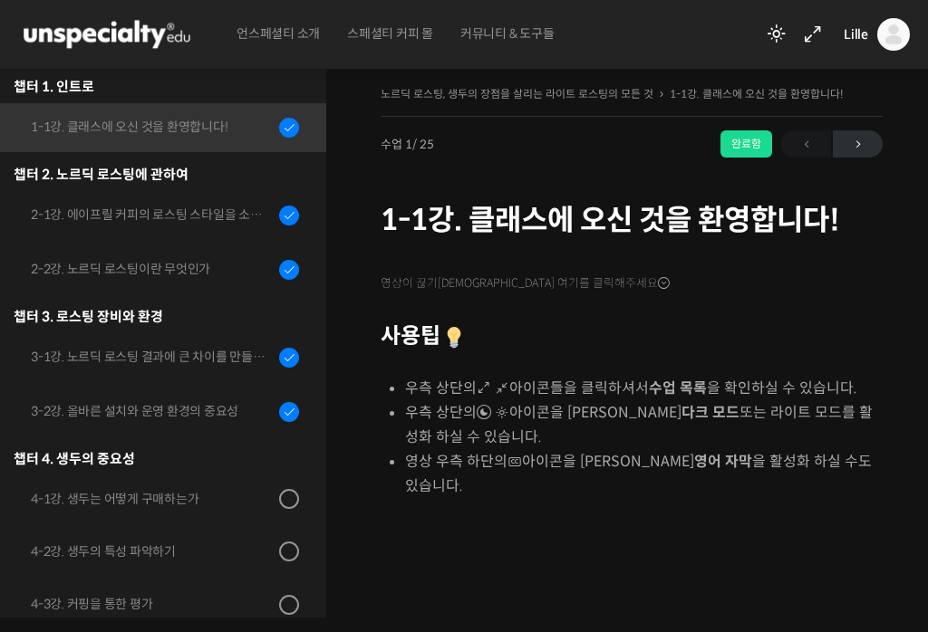
click at [746, 146] on div "완료함" at bounding box center [746, 143] width 52 height 27
click at [565, 281] on span "영상이 끊기[DEMOGRAPHIC_DATA] 여기를 클릭해주세요" at bounding box center [525, 283] width 289 height 14
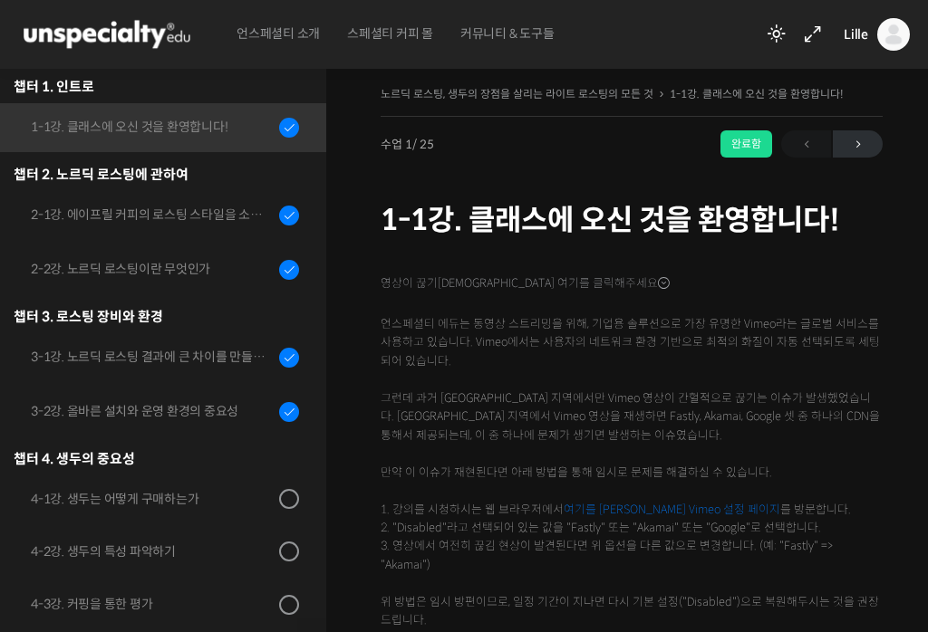
scroll to position [0, 0]
click at [851, 146] on span "→" at bounding box center [858, 144] width 50 height 24
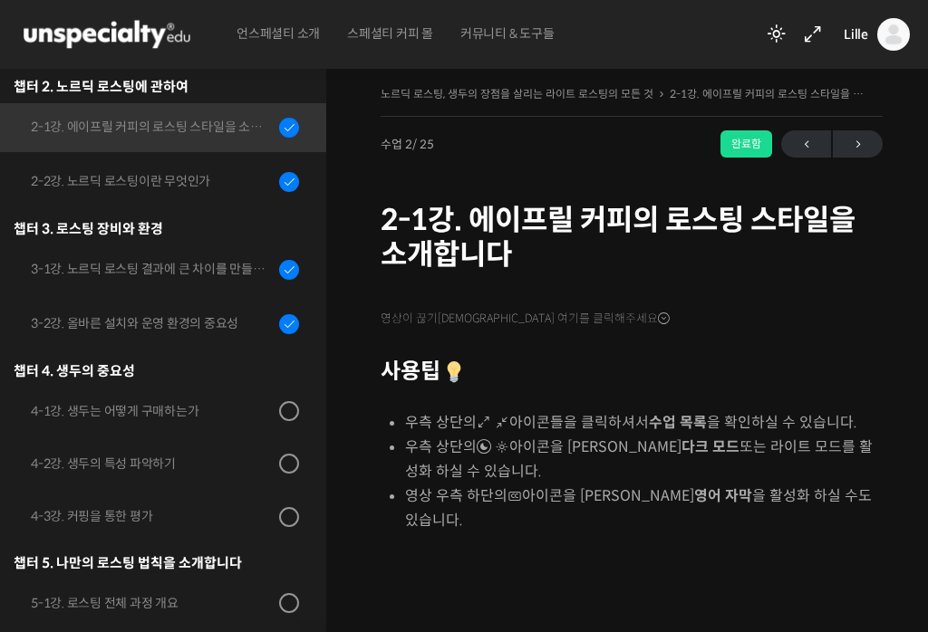
click at [863, 144] on span "→" at bounding box center [858, 144] width 50 height 24
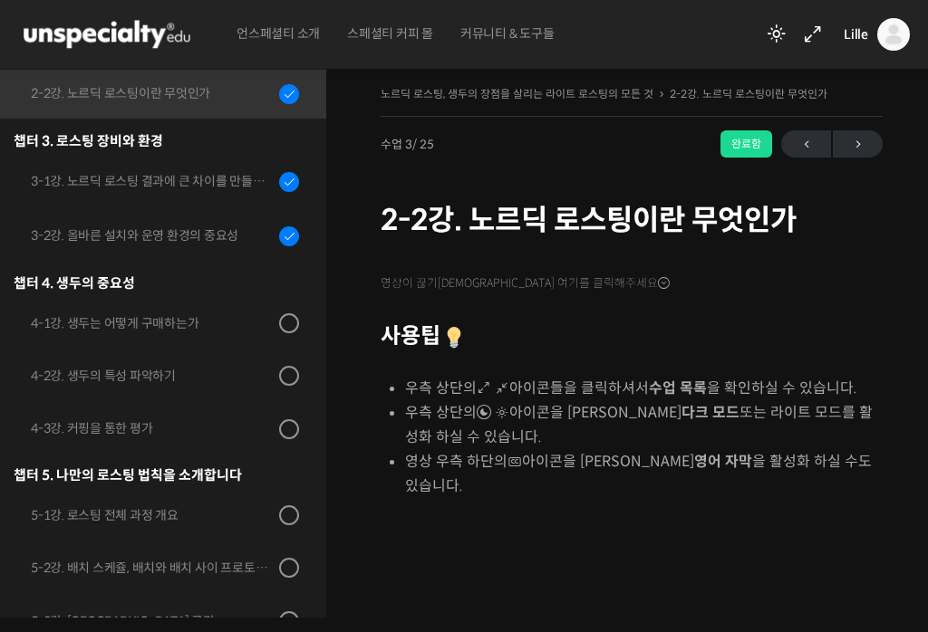
click at [850, 143] on span "→" at bounding box center [858, 144] width 50 height 24
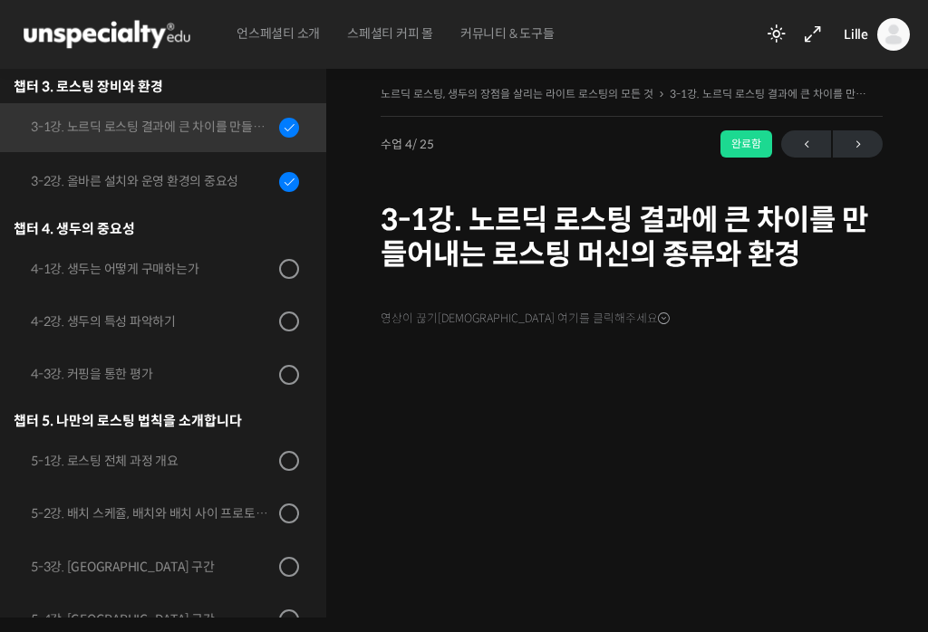
click at [721, 227] on h1 "3-1강. 노르딕 로스팅 결과에 큰 차이를 만들어내는 로스팅 머신의 종류와 환경" at bounding box center [632, 238] width 502 height 70
click at [82, 34] on img at bounding box center [107, 34] width 178 height 54
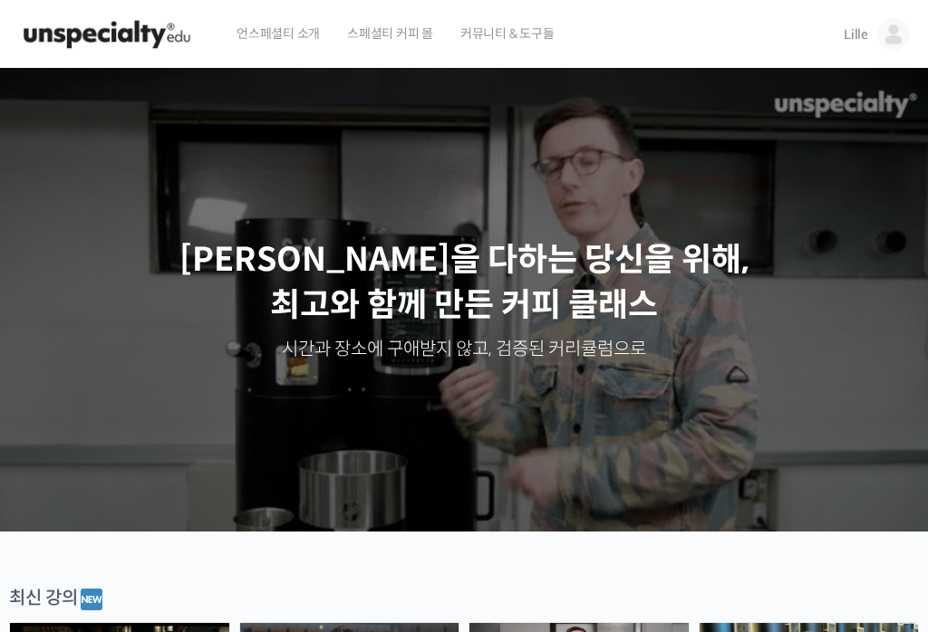
click at [506, 45] on span "커뮤니티 & 도구들" at bounding box center [507, 33] width 94 height 69
